Goal: Task Accomplishment & Management: Use online tool/utility

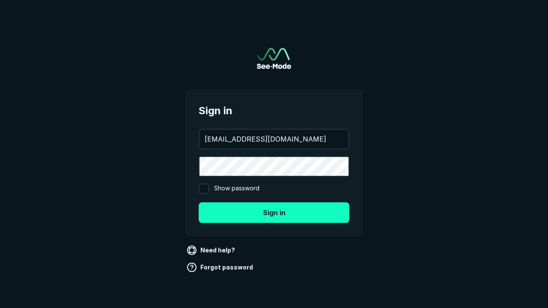
click at [274, 212] on button "Sign in" at bounding box center [274, 213] width 151 height 21
